Goal: Information Seeking & Learning: Learn about a topic

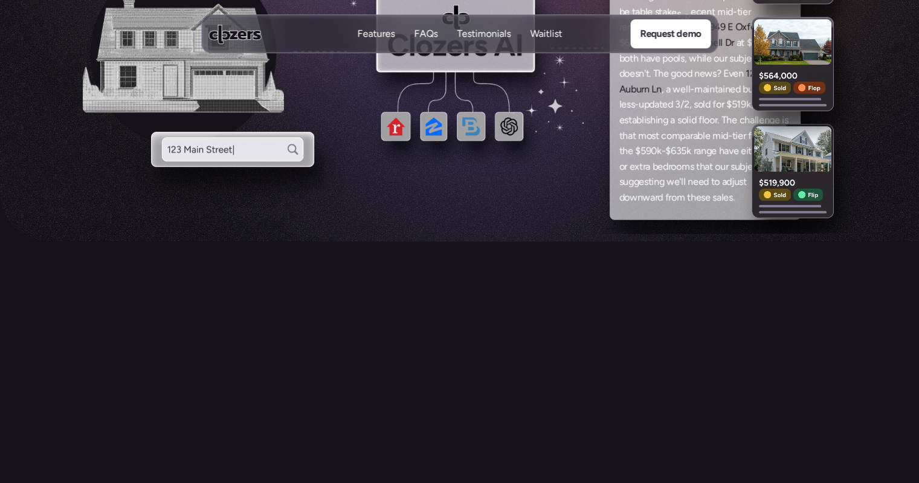
scroll to position [410, 0]
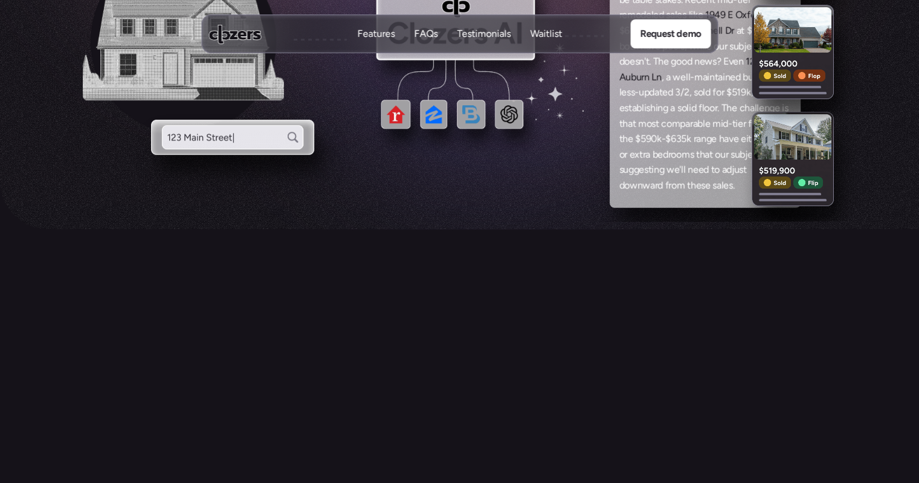
click at [387, 35] on p "Features" at bounding box center [375, 33] width 37 height 13
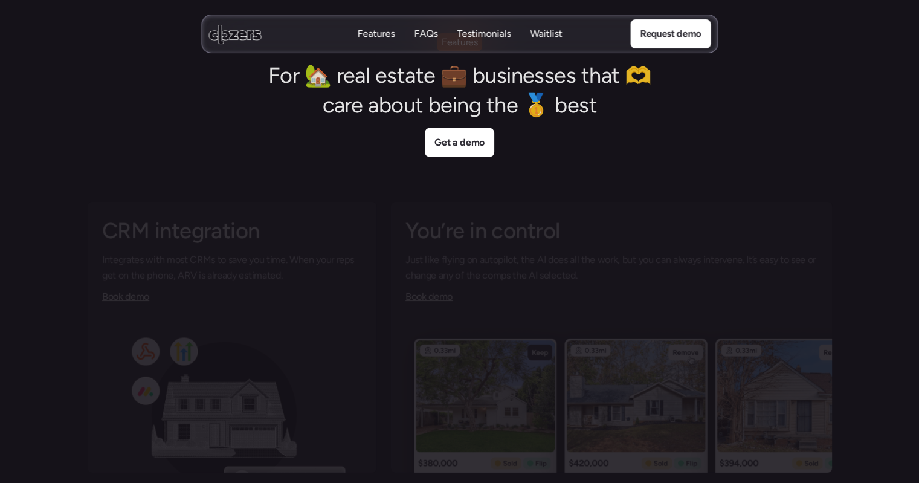
scroll to position [2789, 0]
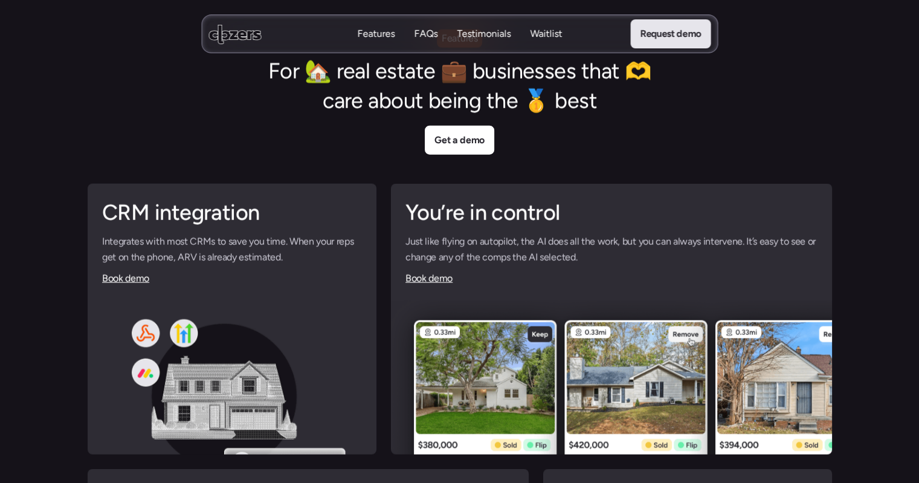
click at [640, 38] on p "Request demo" at bounding box center [670, 34] width 61 height 16
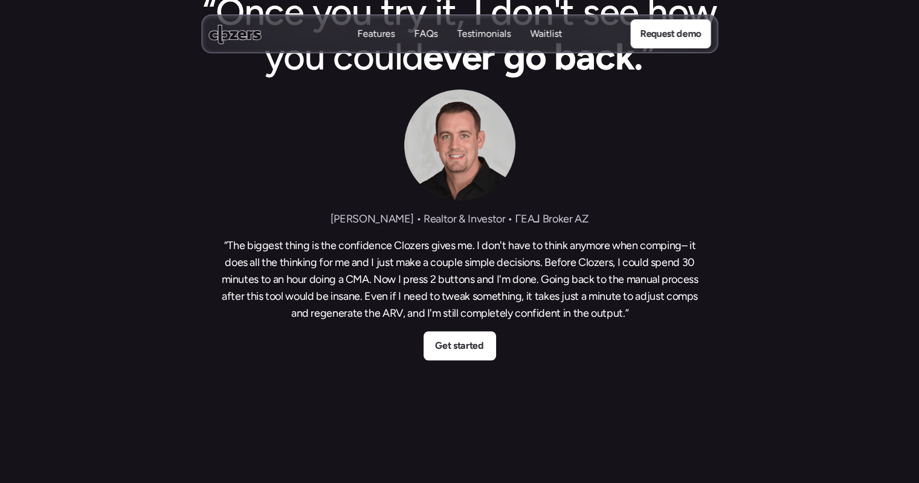
scroll to position [738, 0]
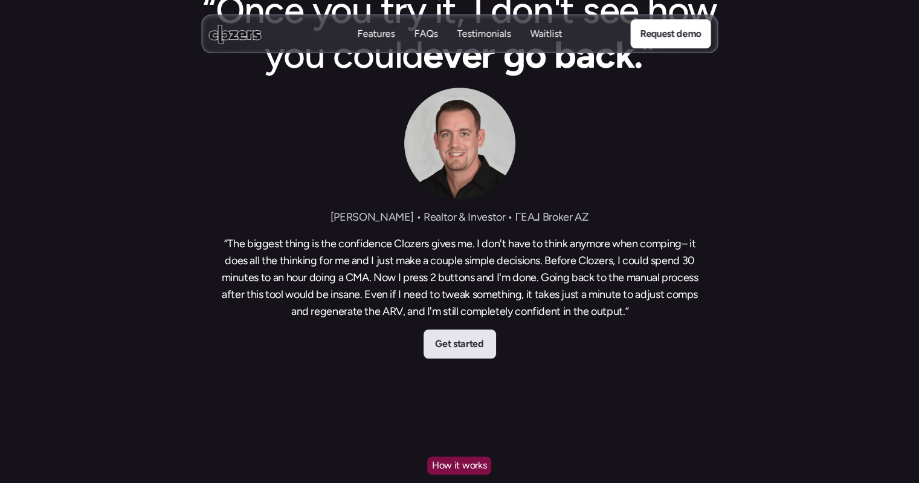
click at [439, 332] on link "Get started" at bounding box center [460, 343] width 73 height 29
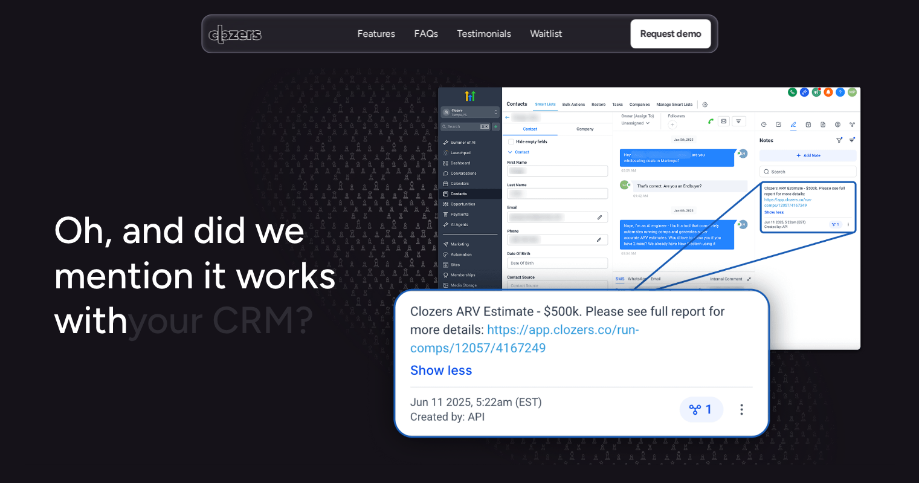
scroll to position [1873, 0]
drag, startPoint x: 393, startPoint y: 23, endPoint x: 383, endPoint y: 33, distance: 14.1
click at [383, 33] on nav "Features Features FAQs FAQs Testimonials Testimonials Waitlist Waitlist Request…" at bounding box center [459, 34] width 517 height 39
click at [383, 33] on p "Features" at bounding box center [375, 33] width 37 height 13
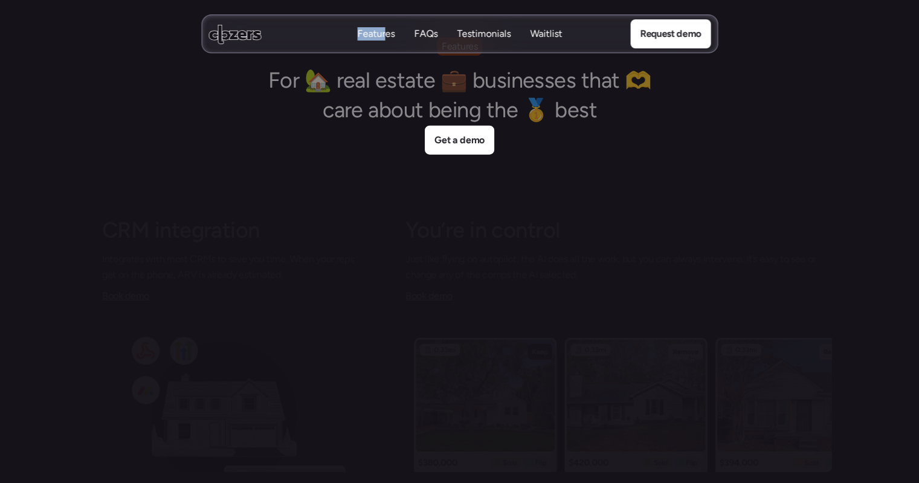
scroll to position [2789, 0]
